Goal: Task Accomplishment & Management: Use online tool/utility

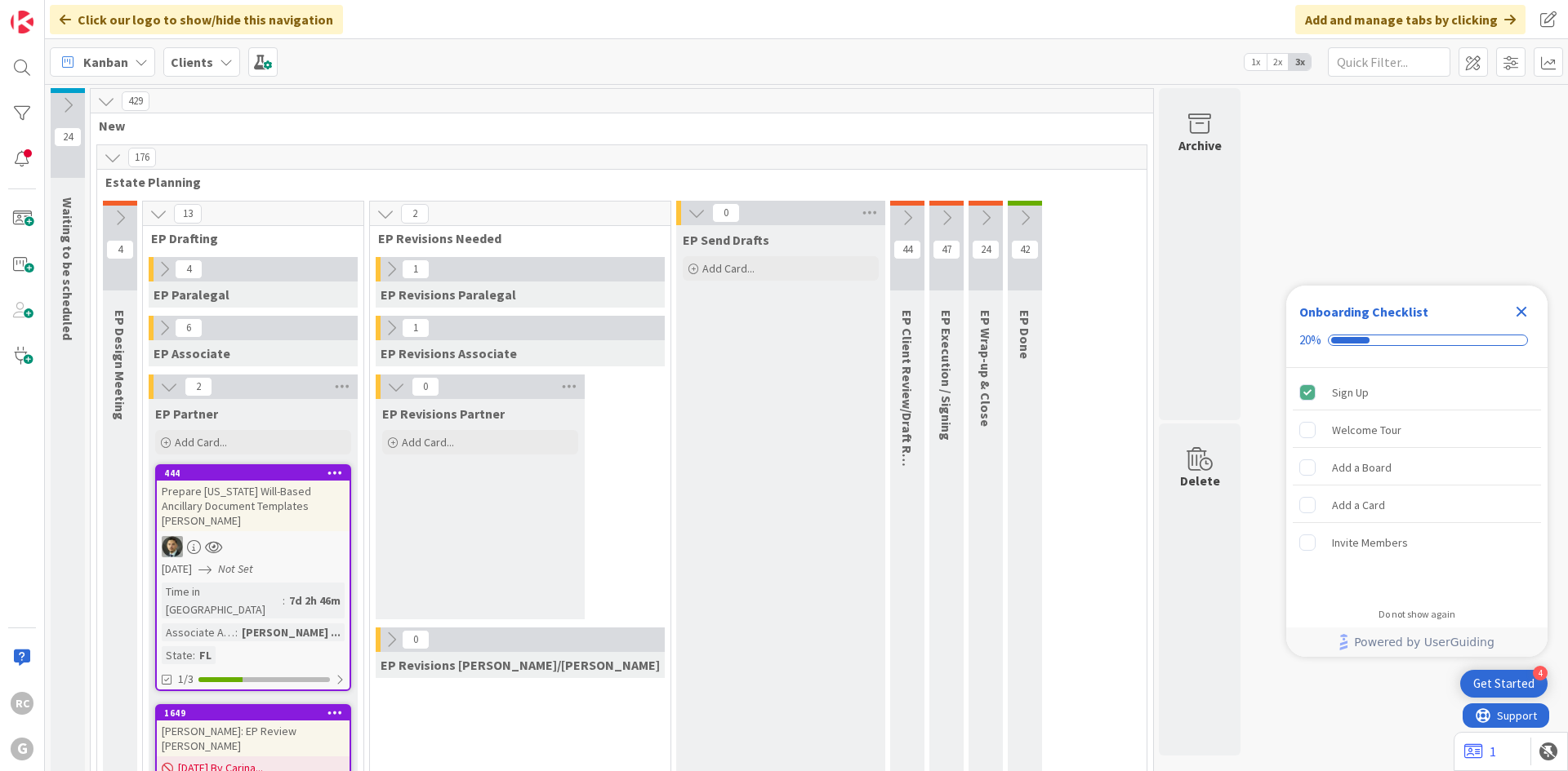
scroll to position [1415, 0]
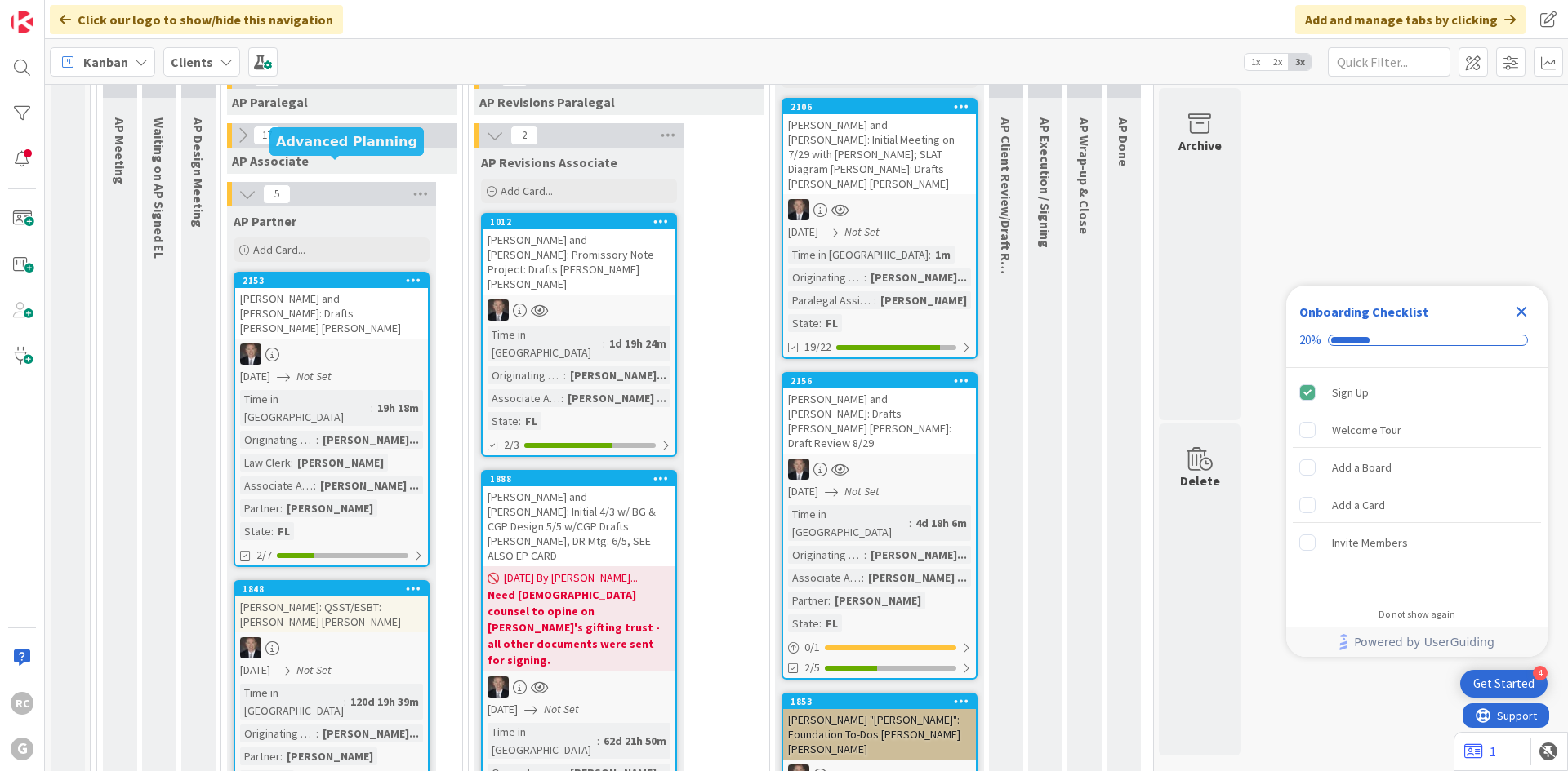
click at [304, 275] on div "2153" at bounding box center [334, 281] width 185 height 12
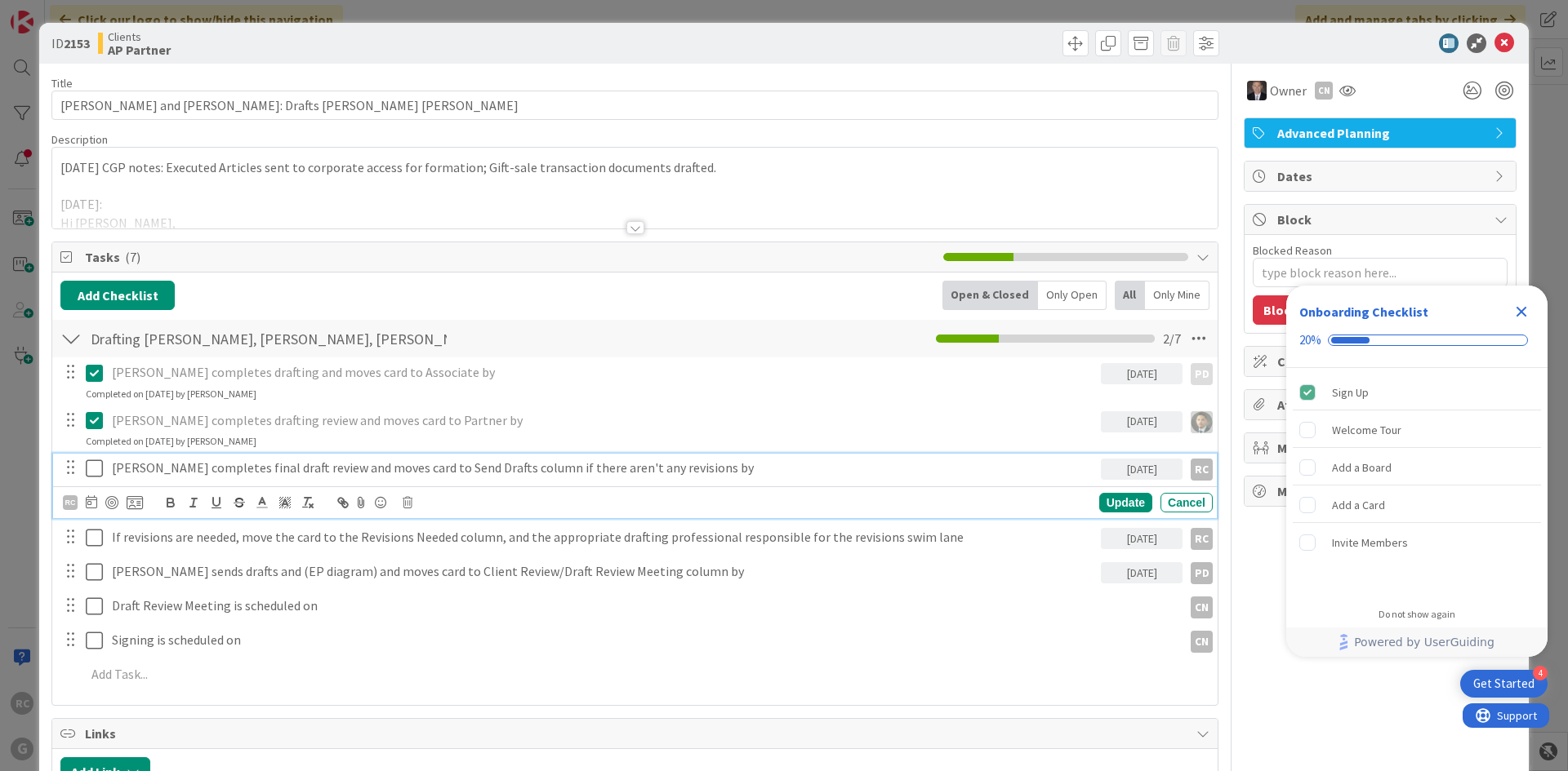
click at [98, 465] on icon at bounding box center [98, 469] width 24 height 20
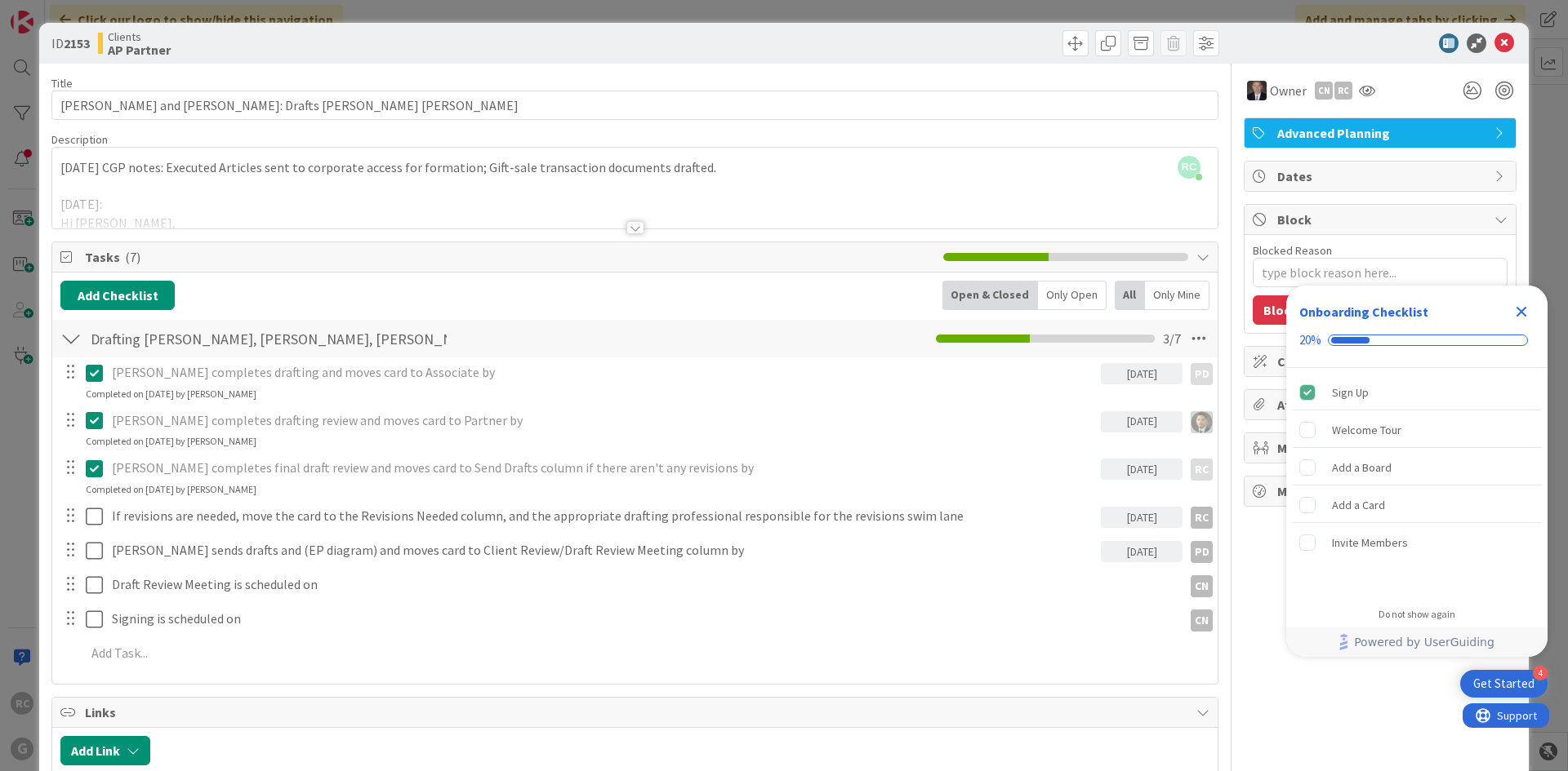
click at [635, 228] on div at bounding box center [635, 228] width 18 height 13
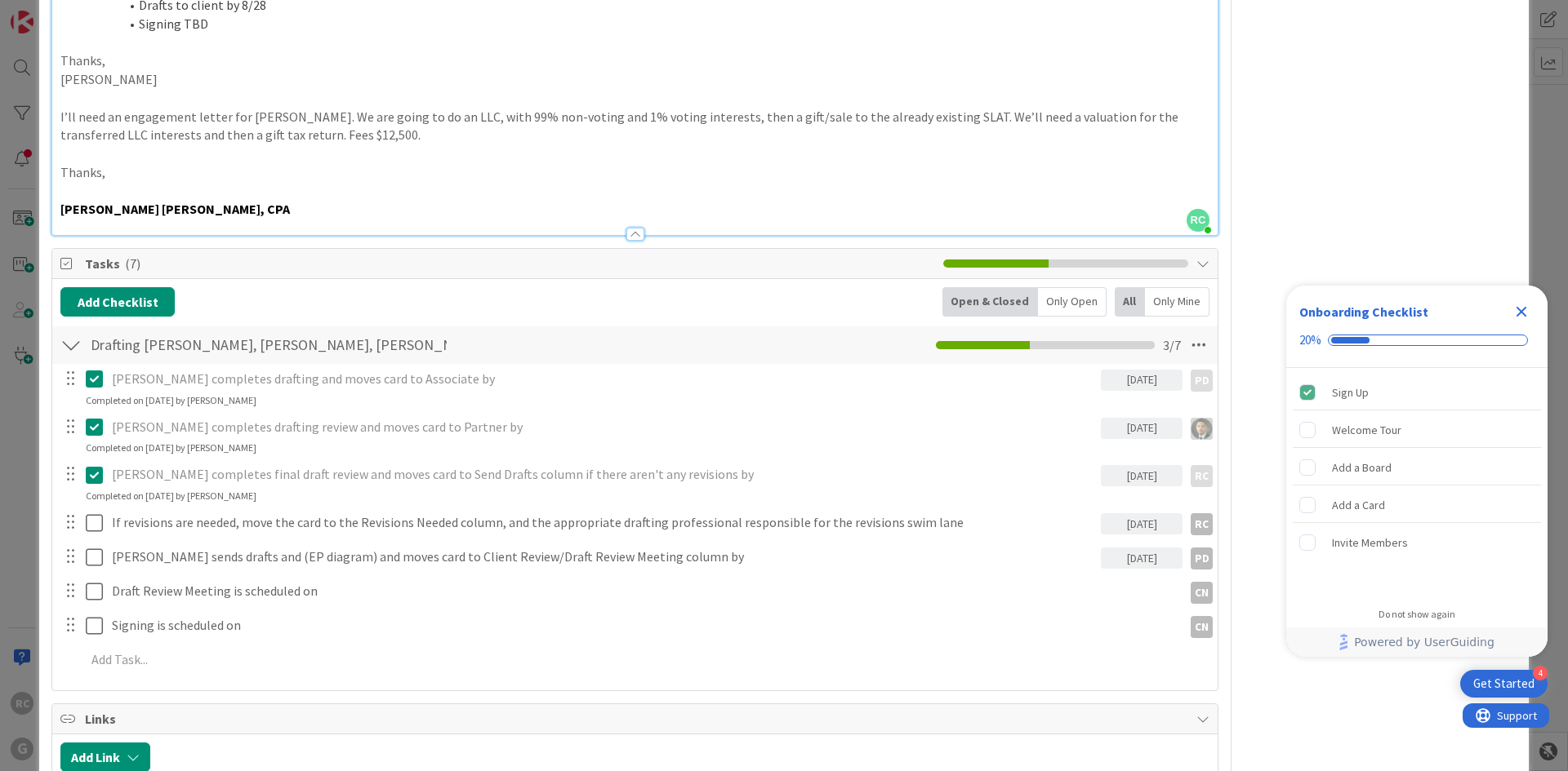
scroll to position [897, 0]
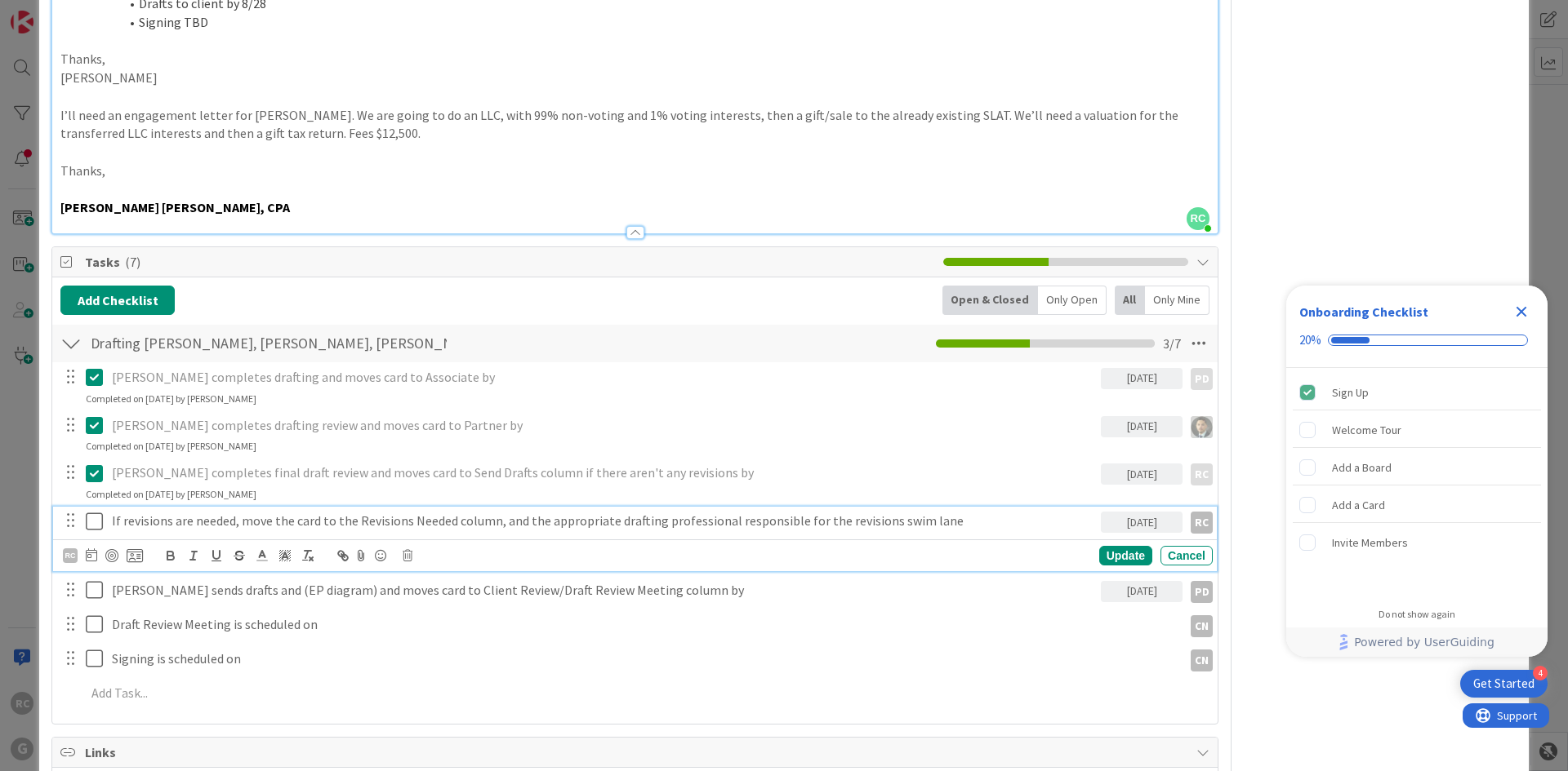
click at [226, 518] on p "If revisions are needed, move the card to the Revisions Needed column, and the …" at bounding box center [603, 521] width 983 height 19
click at [412, 560] on icon at bounding box center [407, 555] width 10 height 12
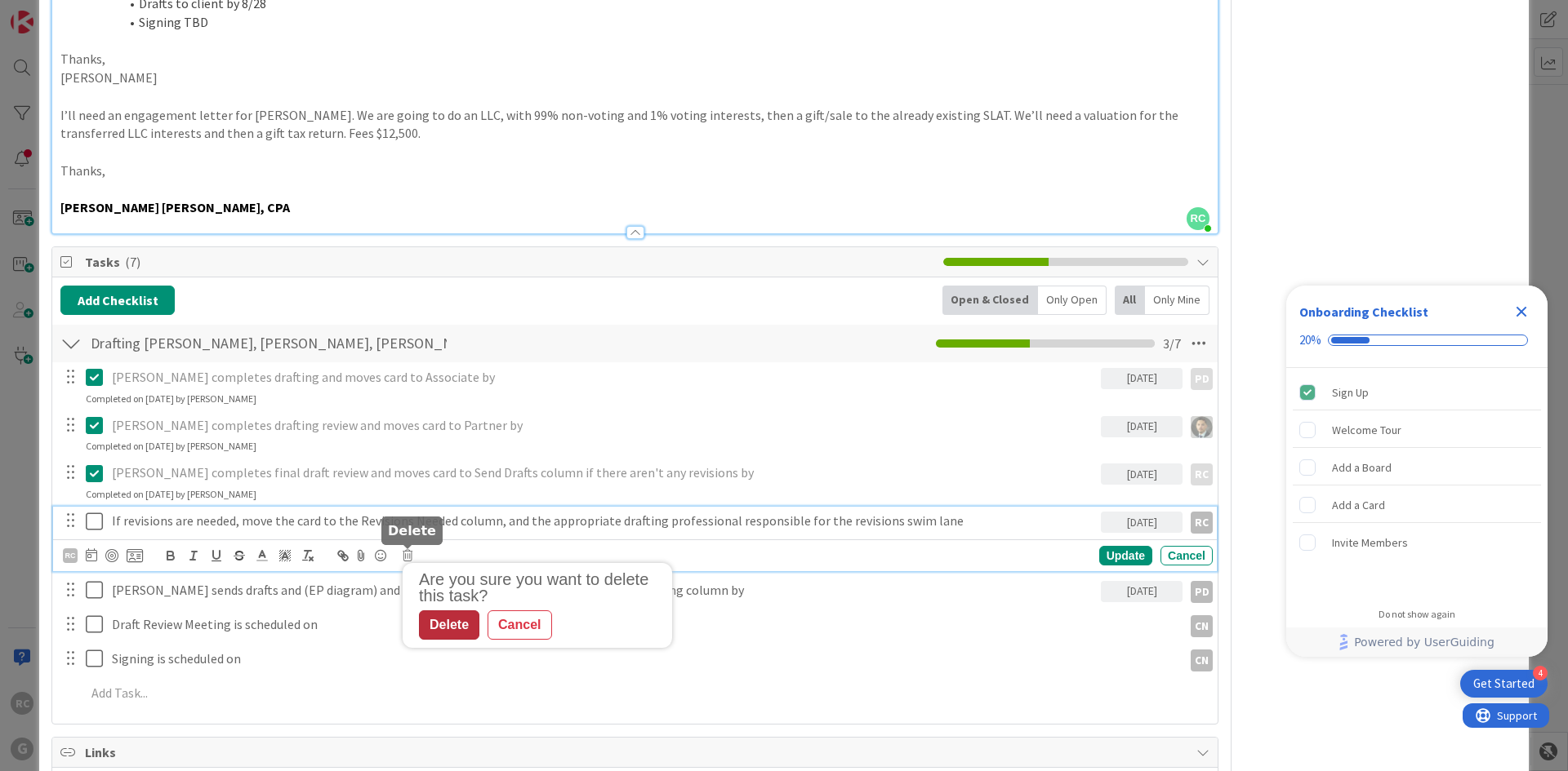
click at [457, 625] on div "Delete" at bounding box center [449, 625] width 61 height 30
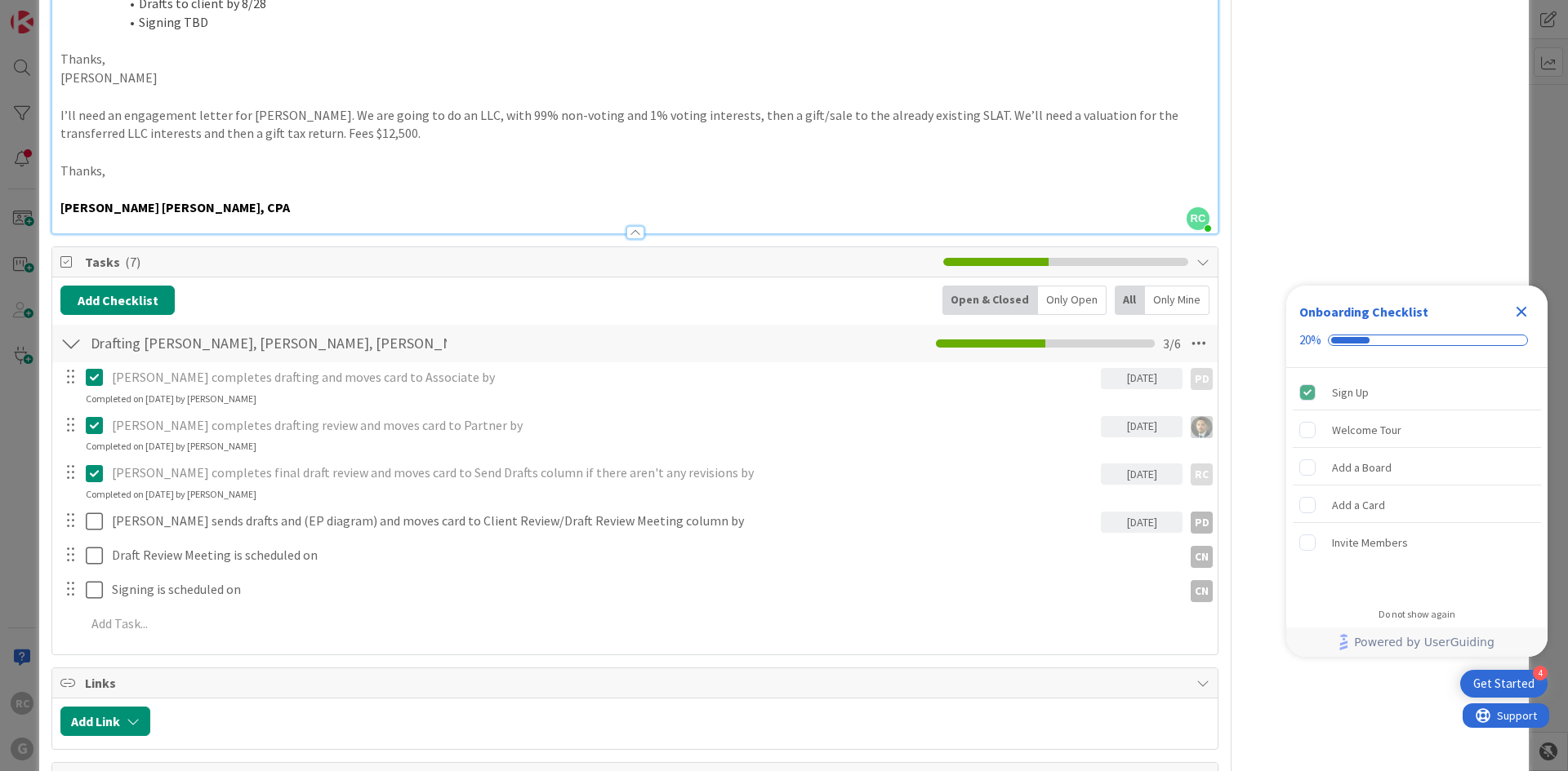
type textarea "x"
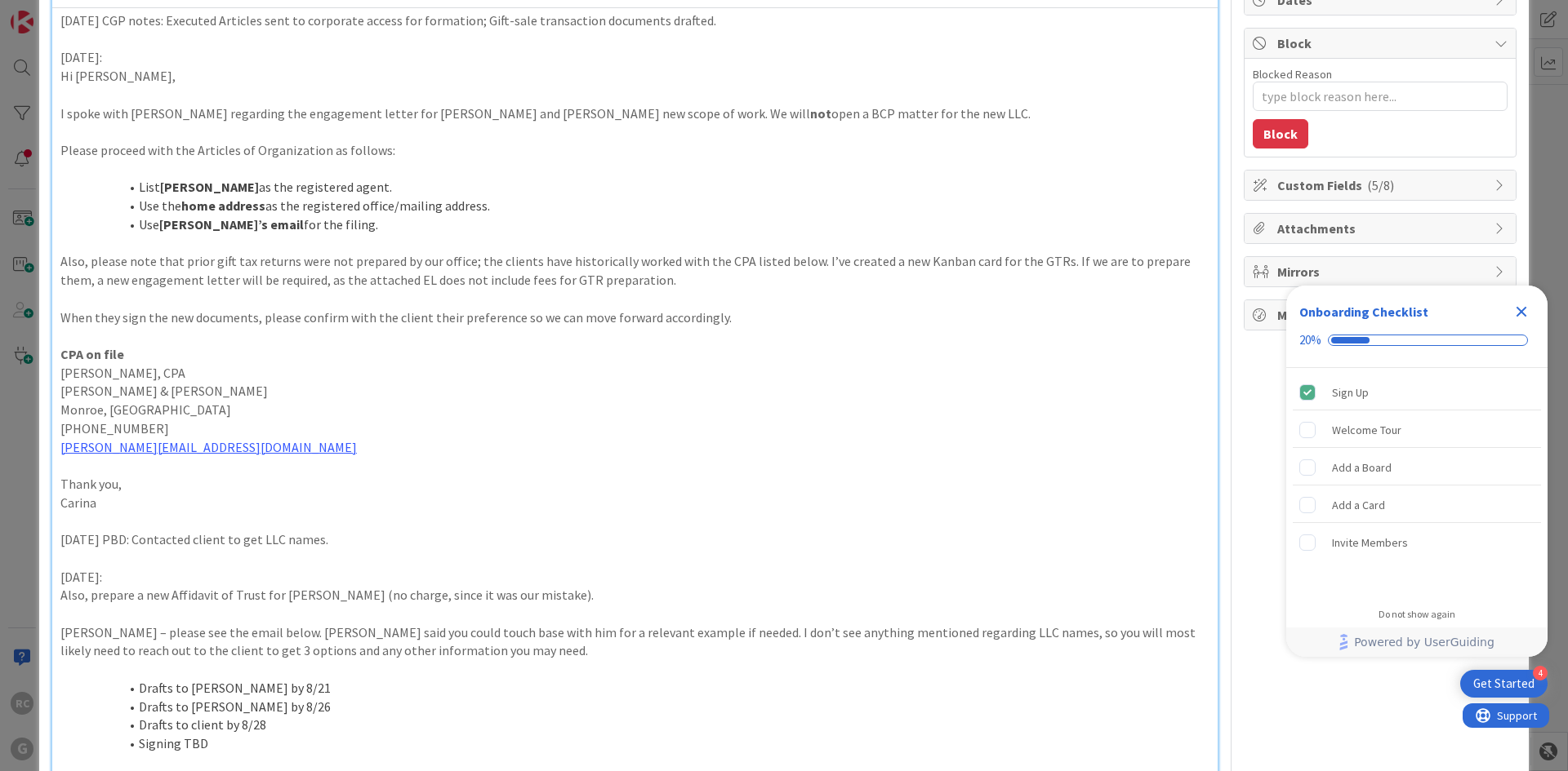
scroll to position [0, 0]
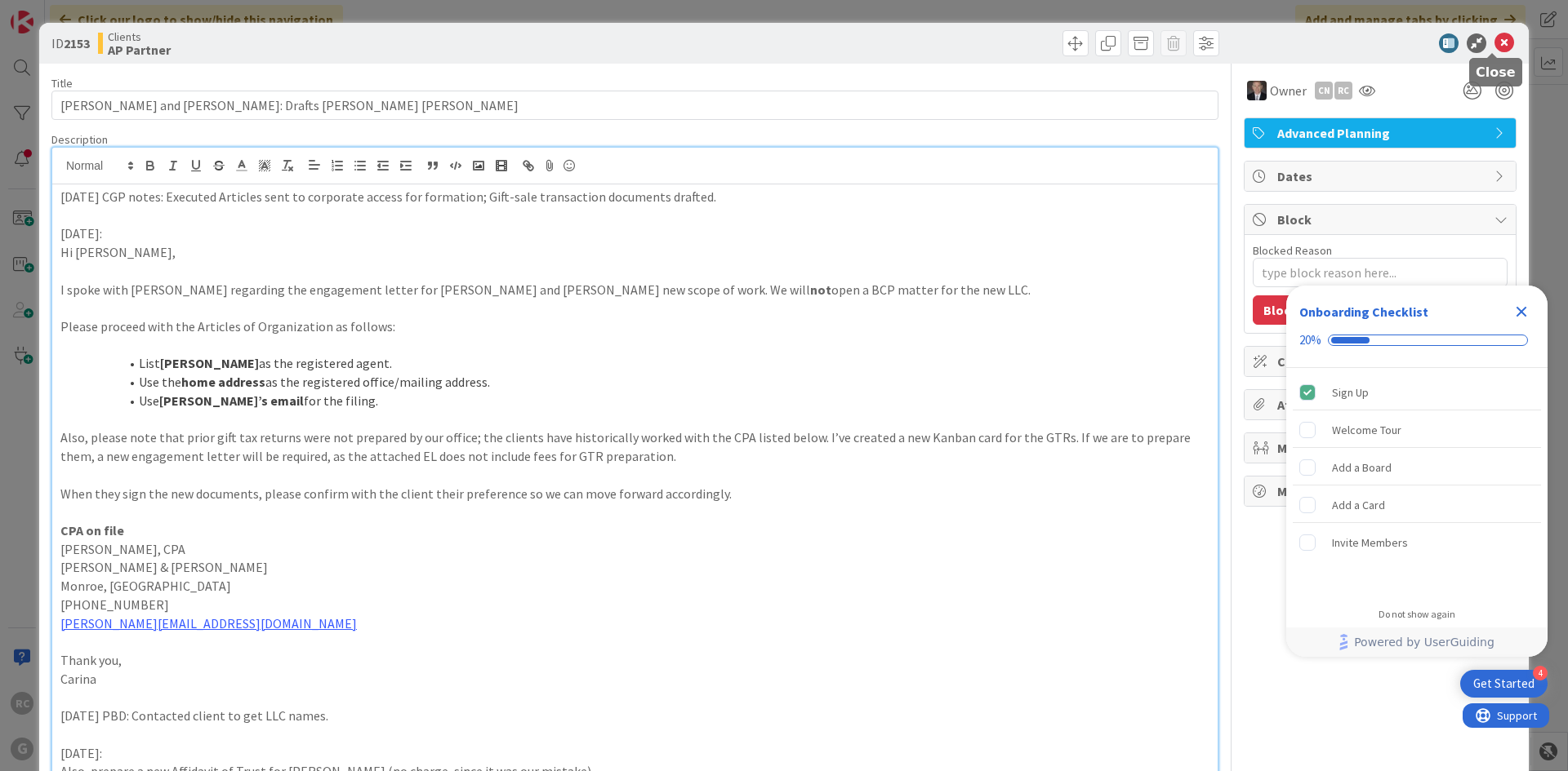
click at [1495, 41] on icon at bounding box center [1504, 43] width 20 height 20
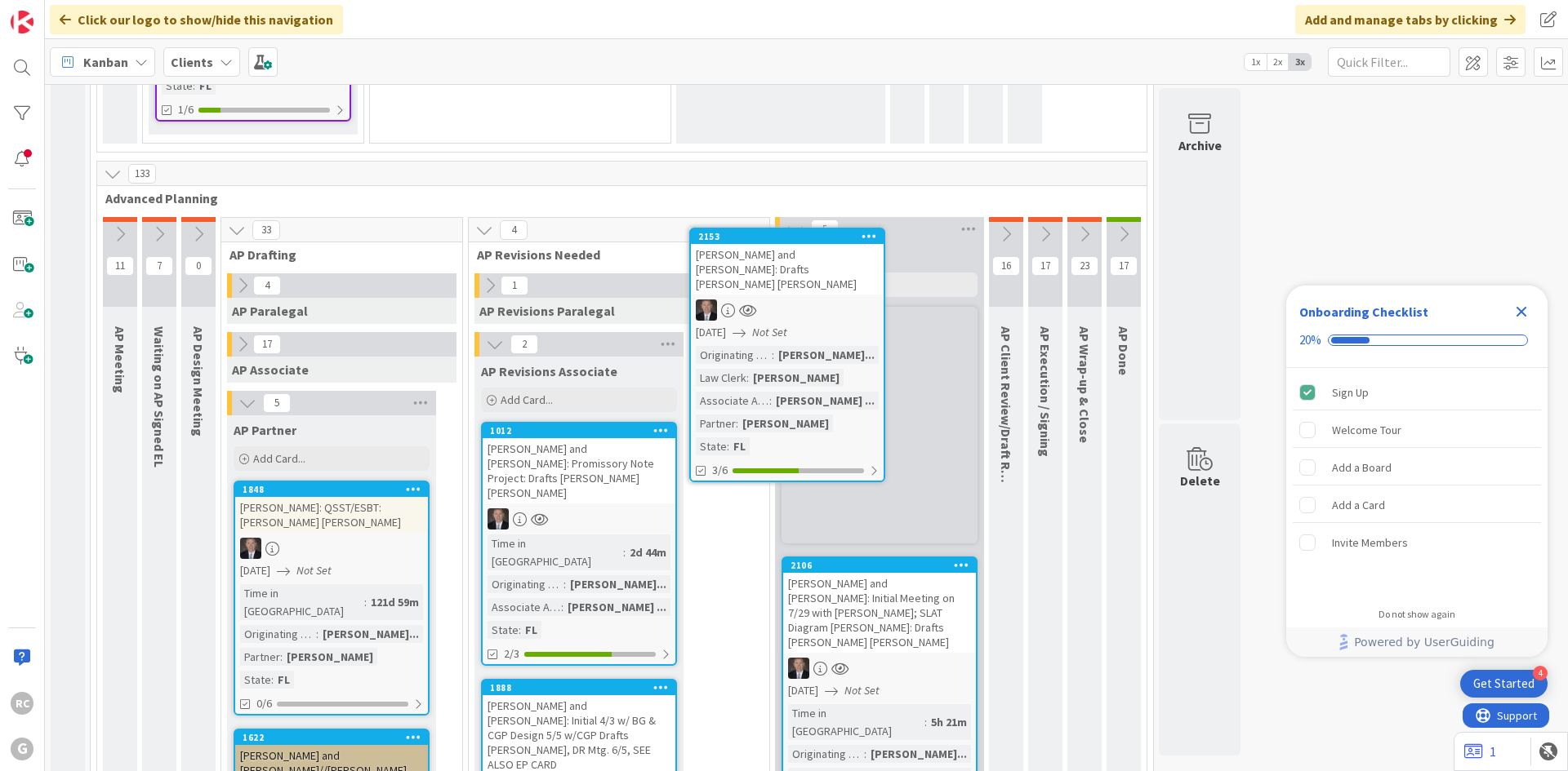
scroll to position [1179, 0]
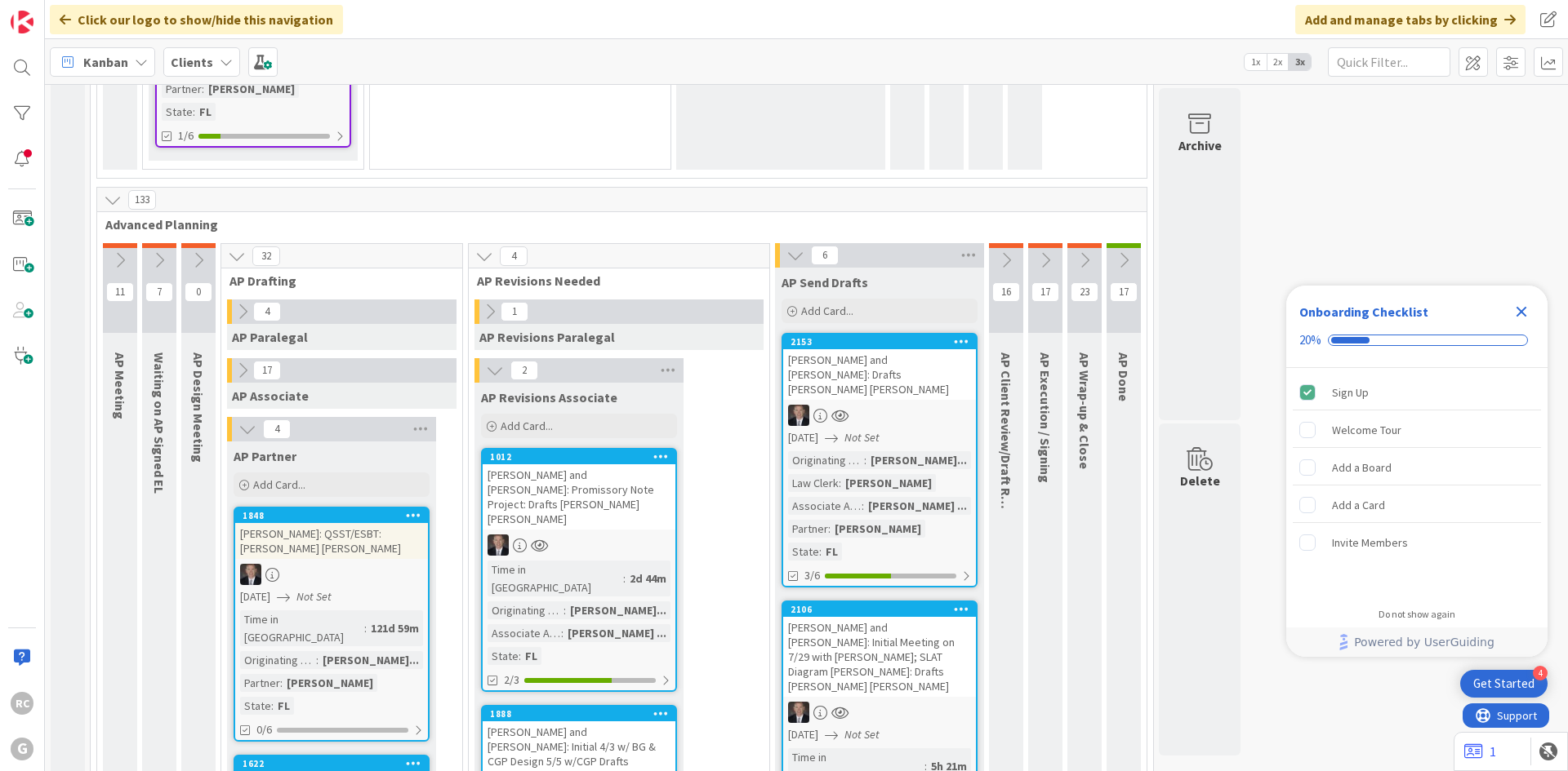
click at [486, 361] on icon at bounding box center [495, 370] width 18 height 18
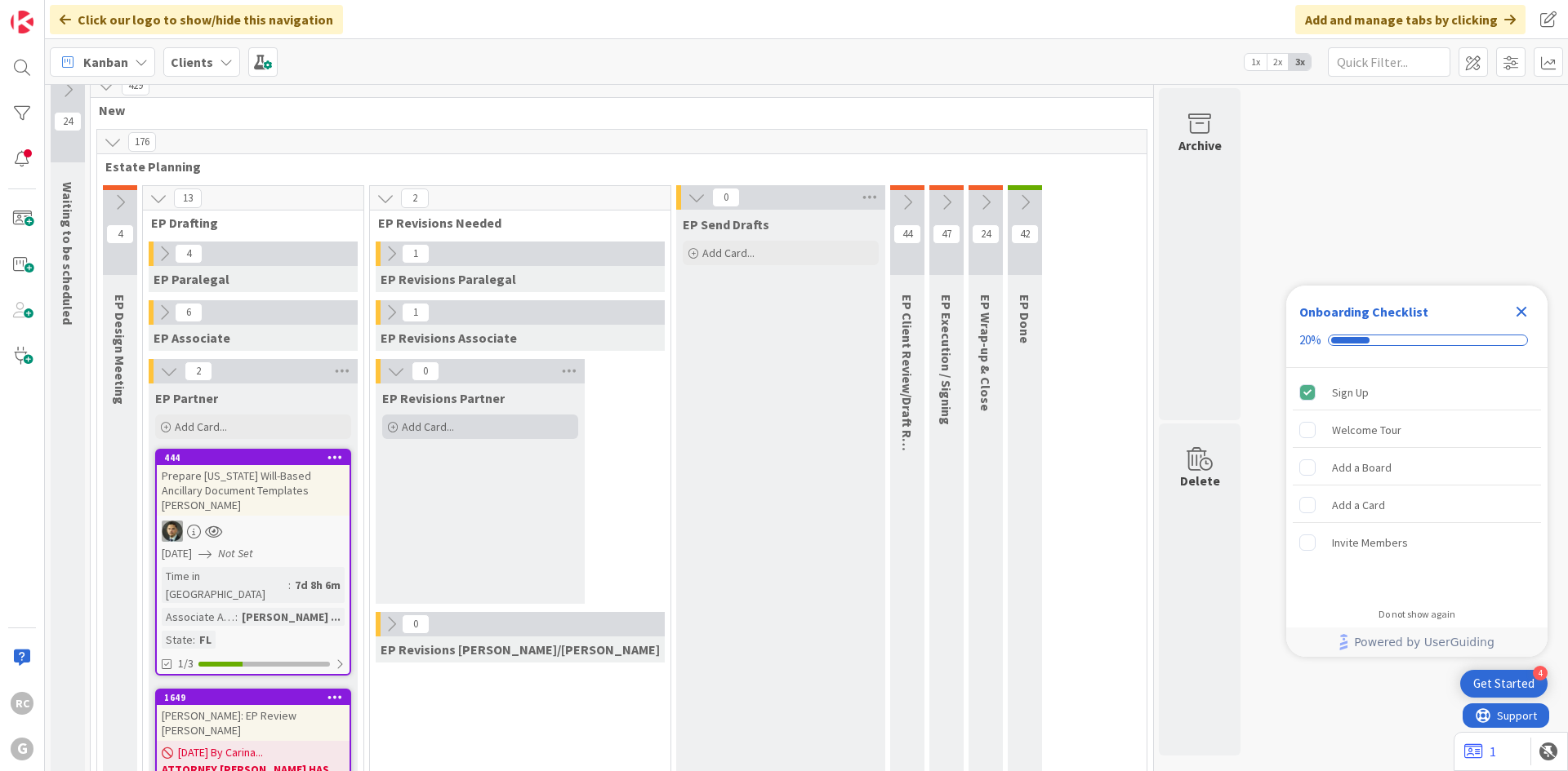
scroll to position [0, 0]
